Goal: Information Seeking & Learning: Learn about a topic

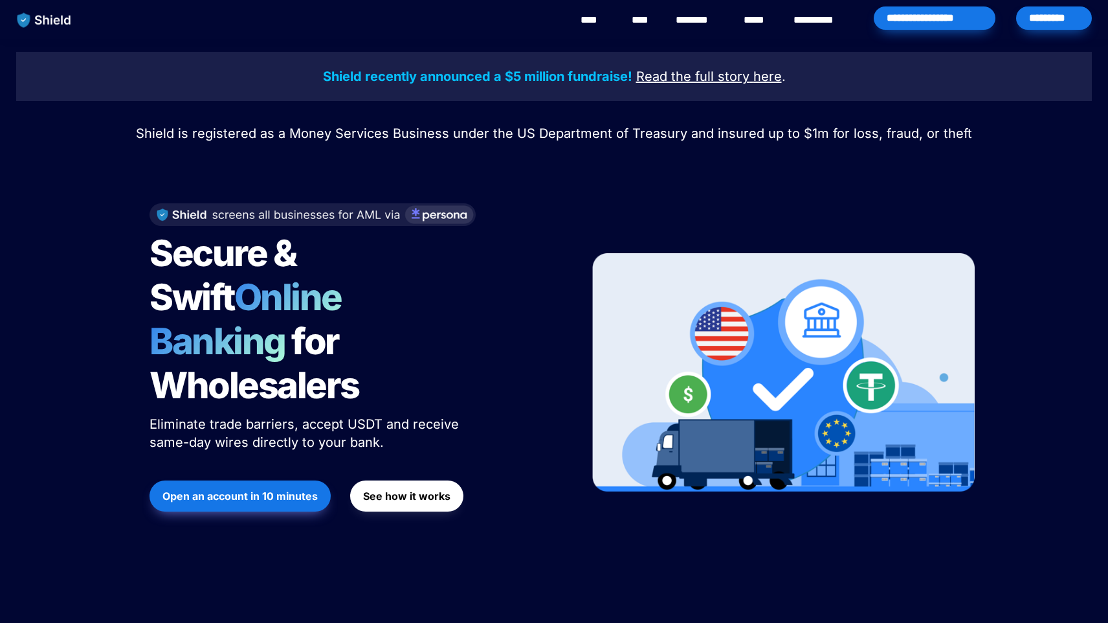
click at [695, 13] on link "********" at bounding box center [699, 20] width 46 height 16
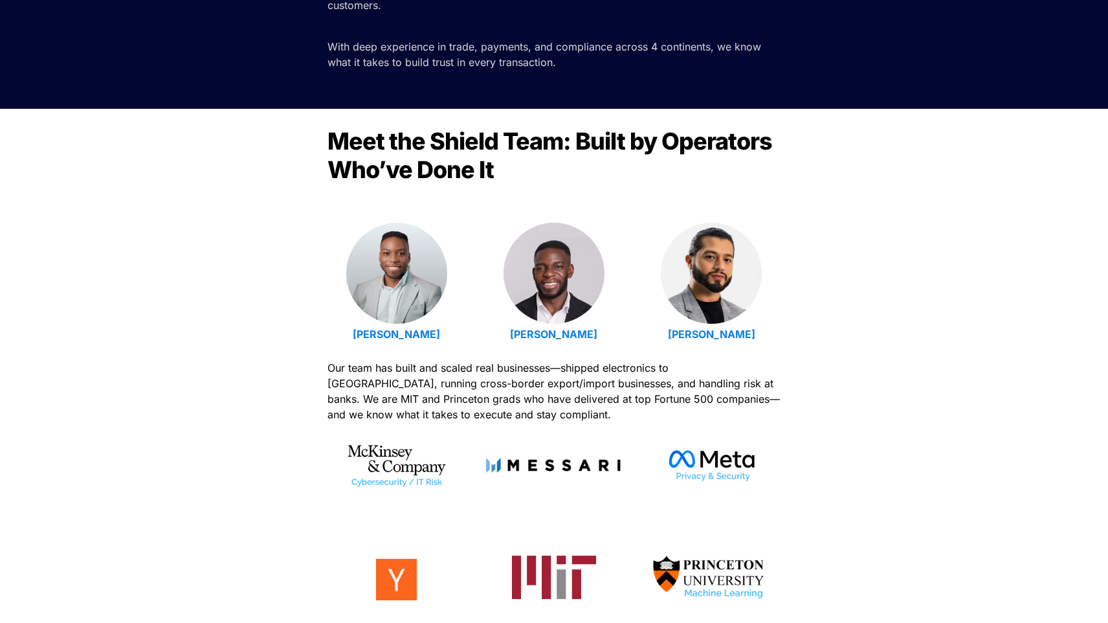
scroll to position [449, 0]
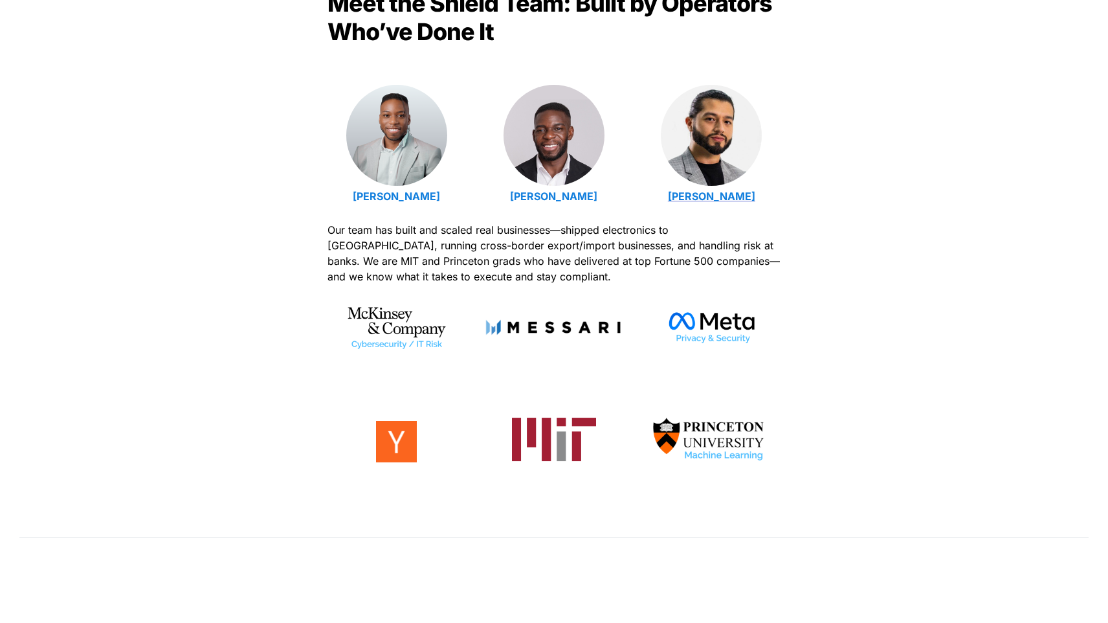
click at [697, 197] on strong "[PERSON_NAME]" at bounding box center [711, 196] width 87 height 13
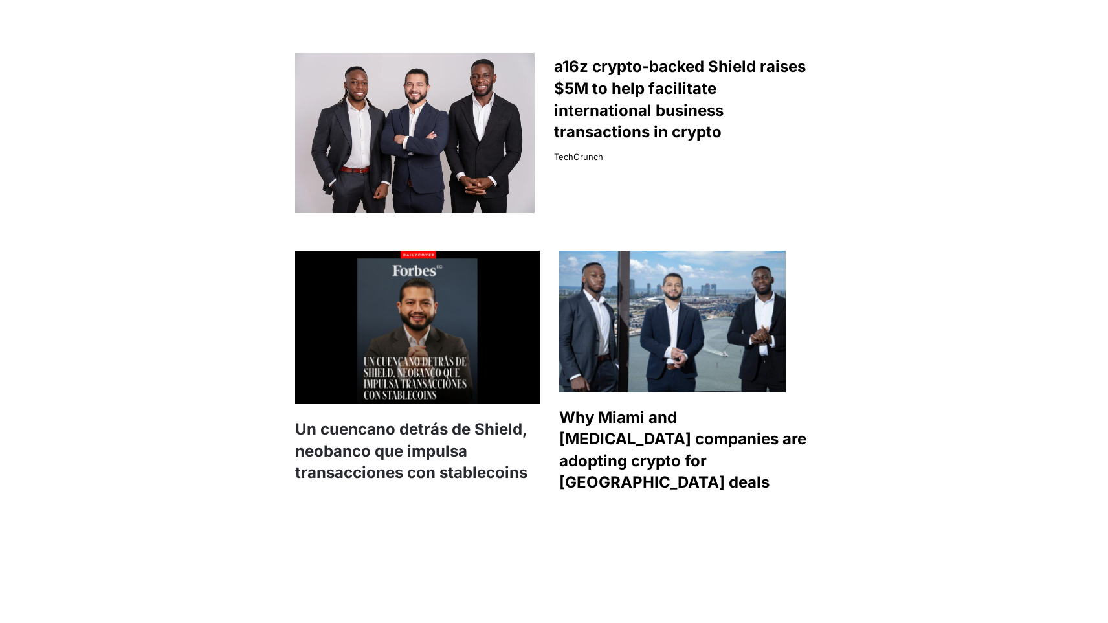
scroll to position [860, 0]
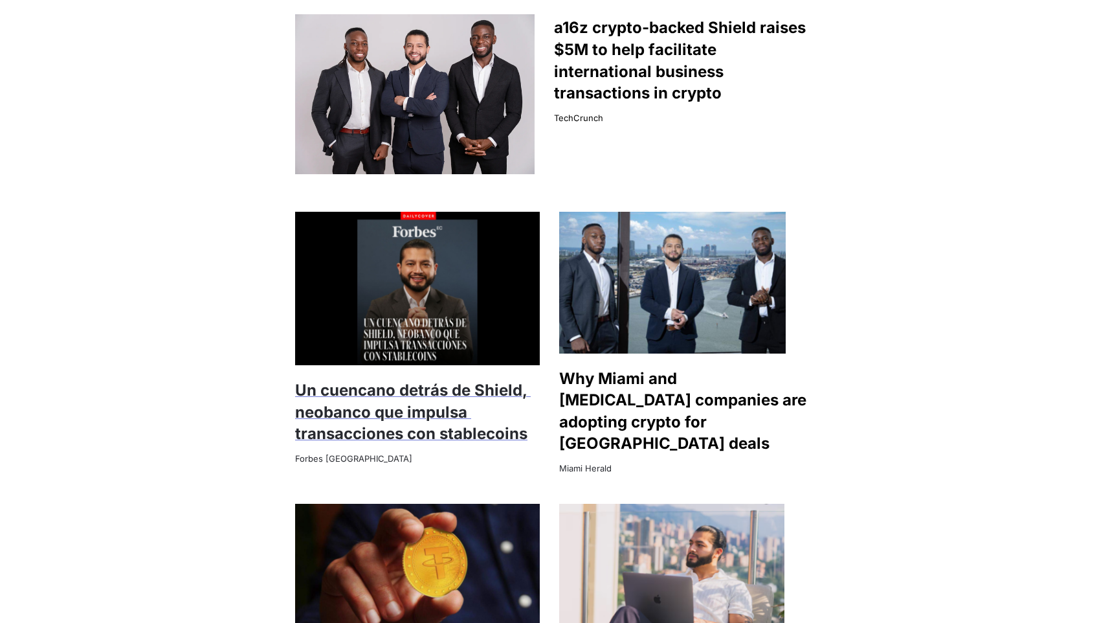
click at [449, 381] on strong "Un cuencano detrás de Shield, neobanco que impulsa transacciones con stablecoins" at bounding box center [413, 412] width 236 height 62
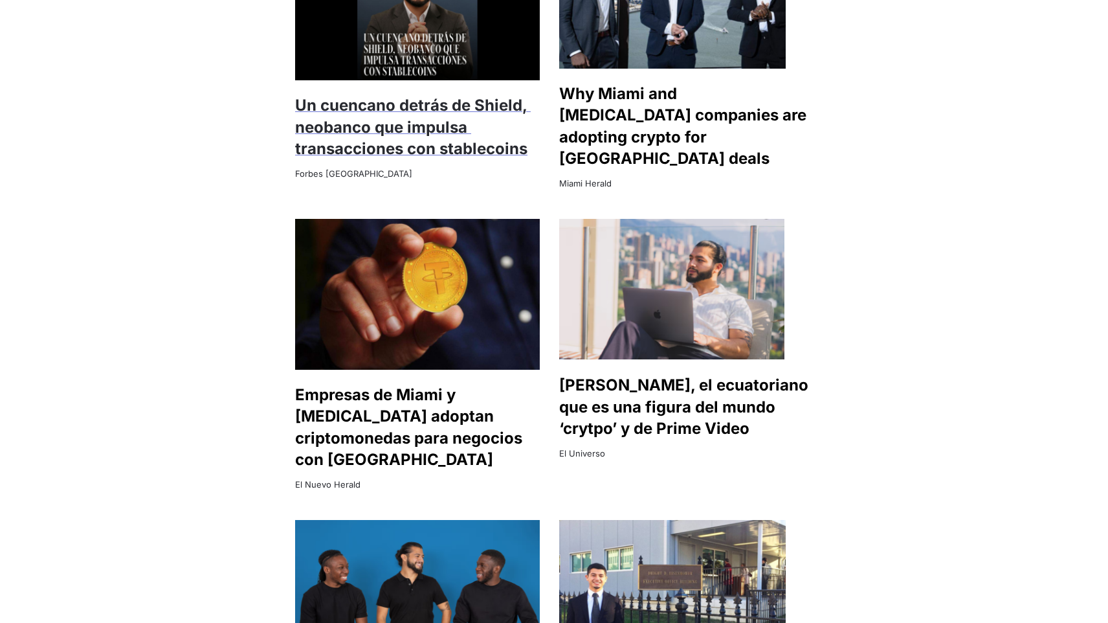
scroll to position [1149, 0]
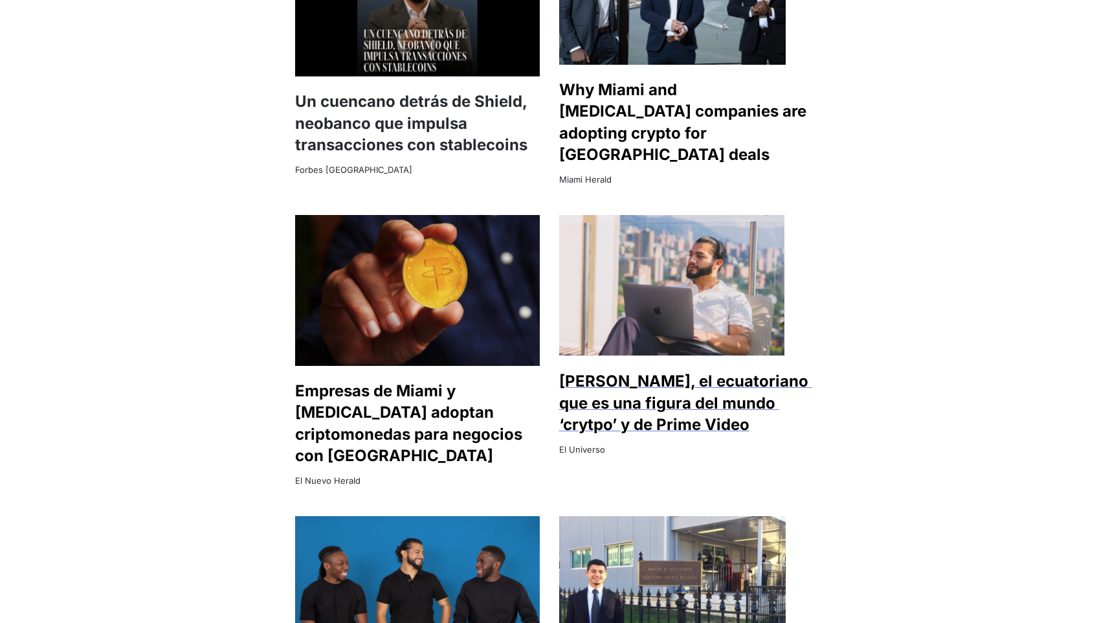
click at [649, 372] on strong "[PERSON_NAME], el ecuatoriano que es una figura del mundo ‘crytpo’ y de Prime V…" at bounding box center [685, 403] width 253 height 62
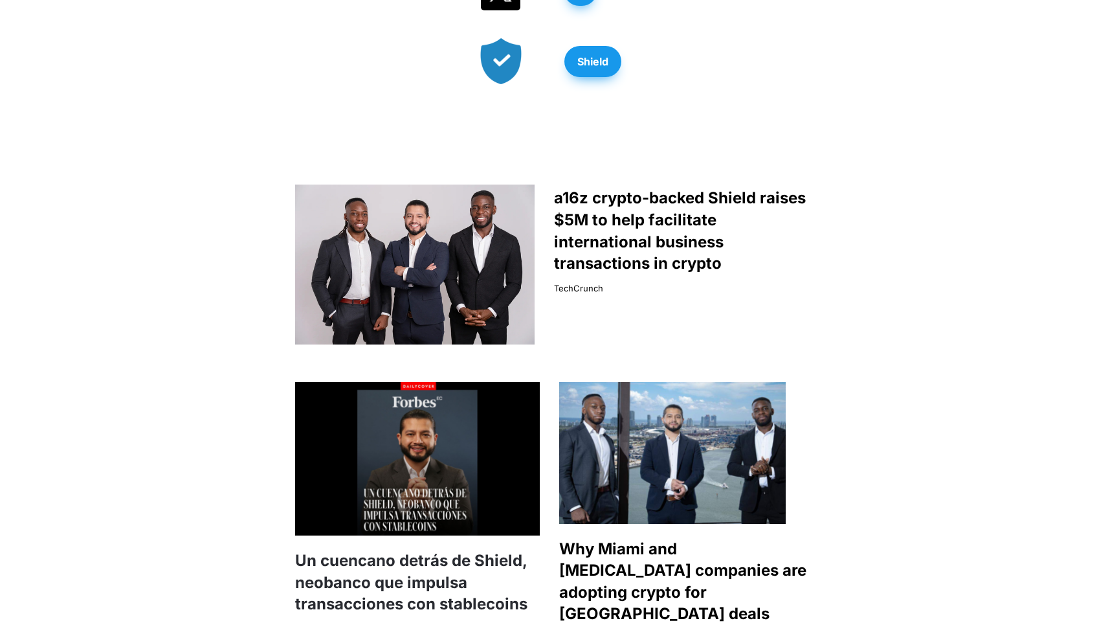
scroll to position [653, 0]
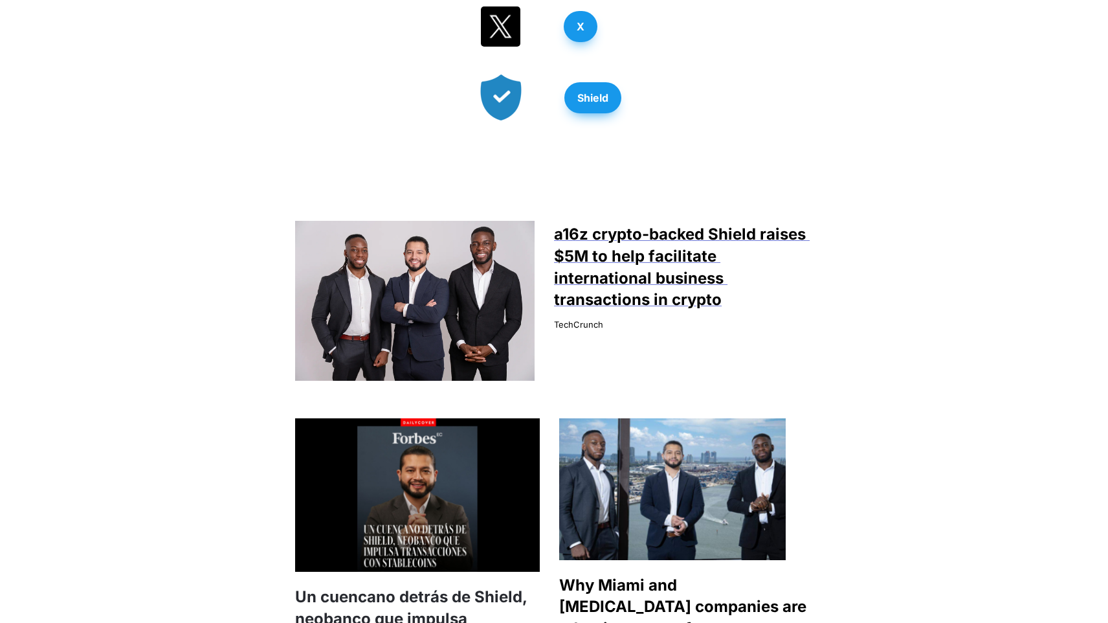
click at [577, 232] on strong "a16z crypto-backed Shield raises $5M to help facilitate international business …" at bounding box center [682, 267] width 256 height 84
